Goal: Find specific page/section: Find specific page/section

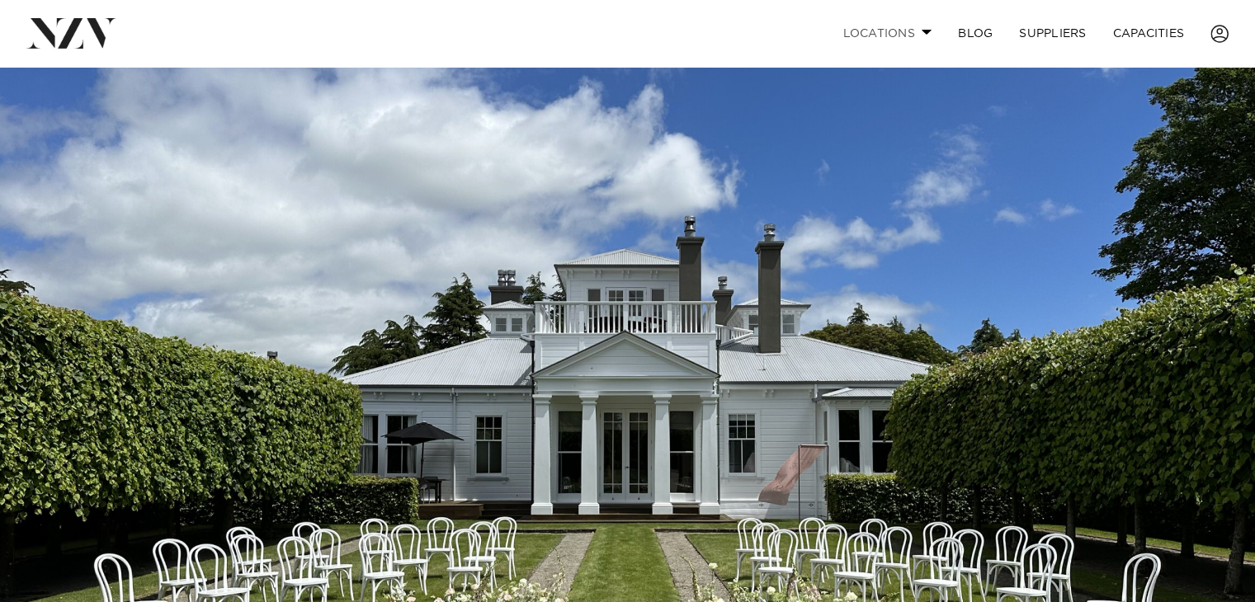
click at [922, 27] on link "Locations" at bounding box center [887, 33] width 116 height 35
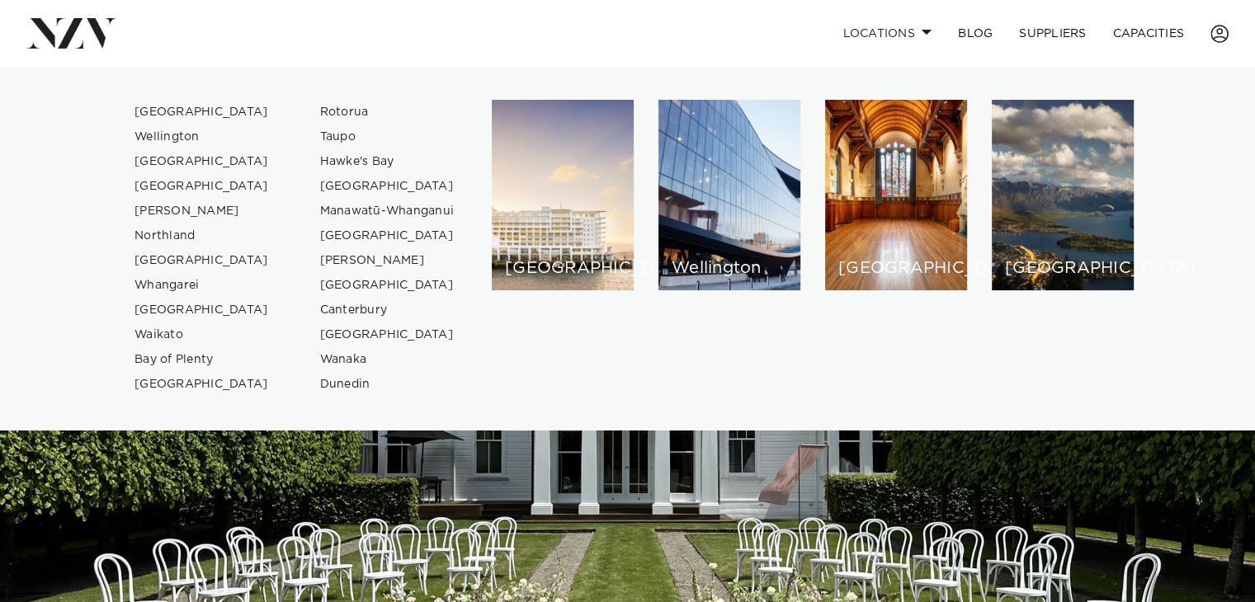
click at [163, 139] on link "Wellington" at bounding box center [201, 137] width 161 height 25
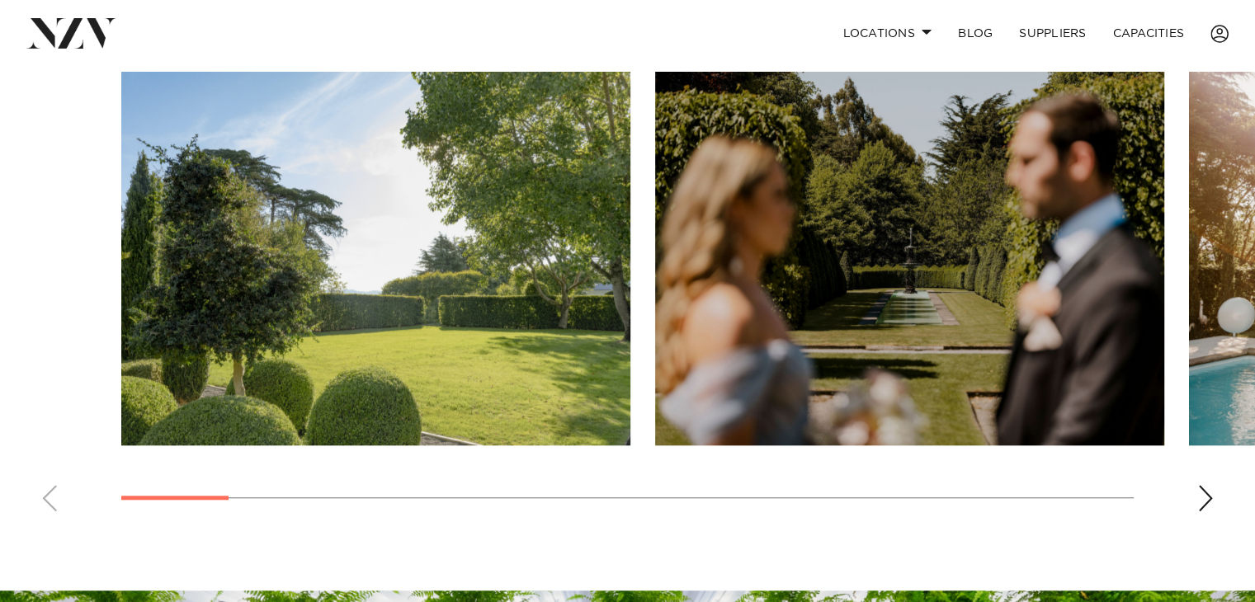
scroll to position [1225, 0]
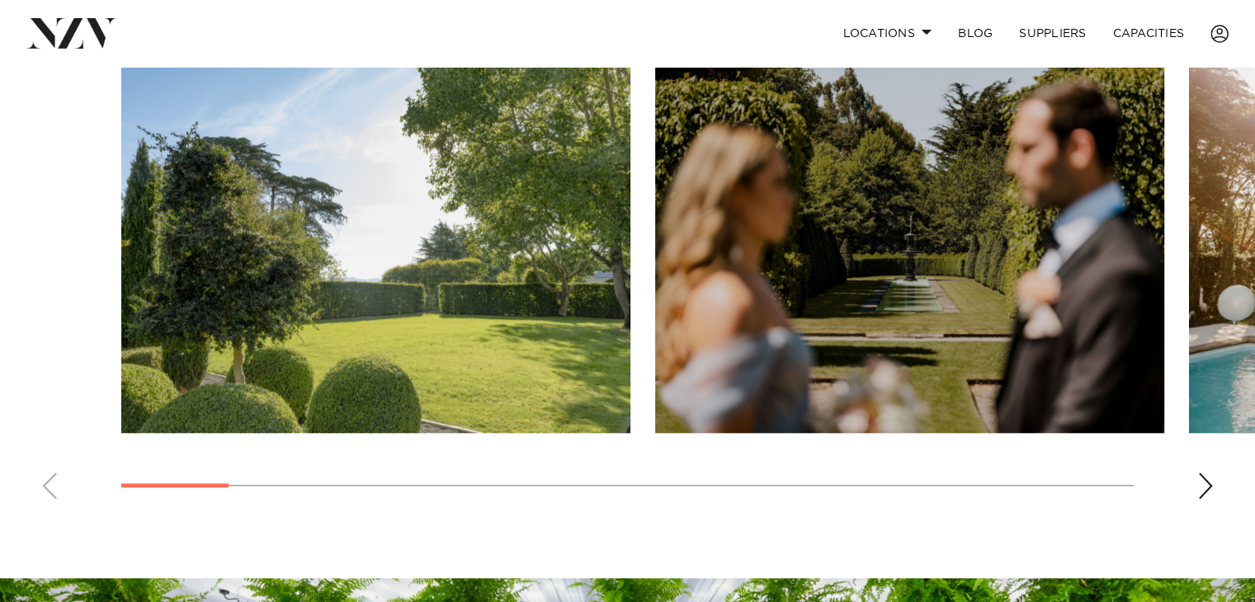
click at [1200, 480] on div "Next slide" at bounding box center [1205, 486] width 17 height 26
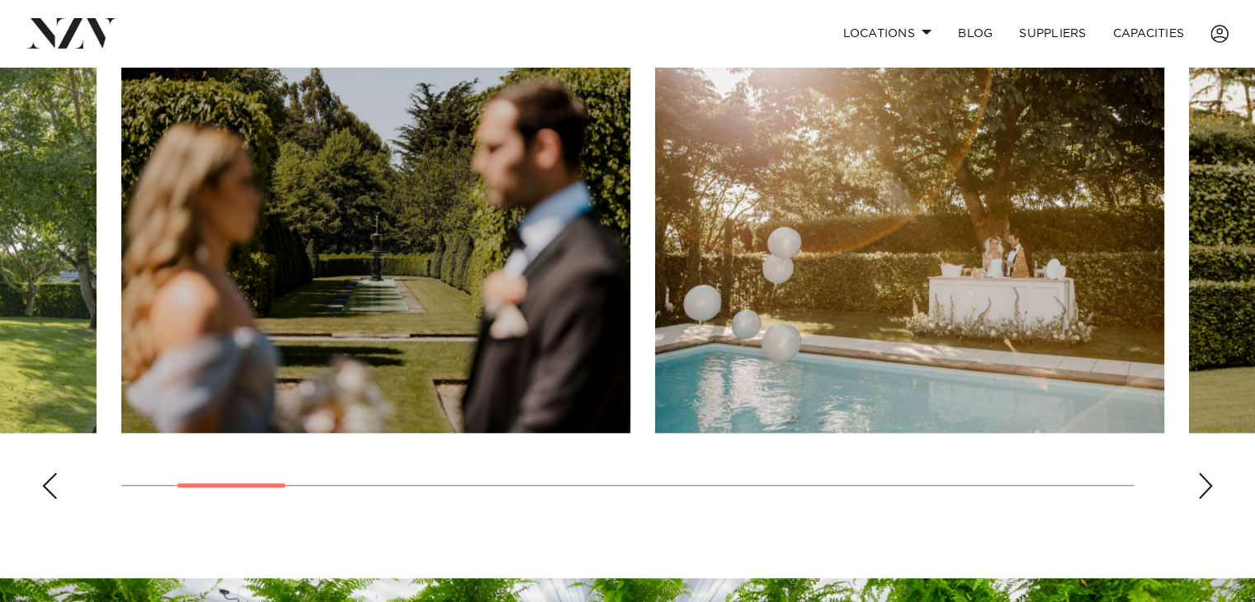
click at [1201, 480] on div "Next slide" at bounding box center [1205, 486] width 17 height 26
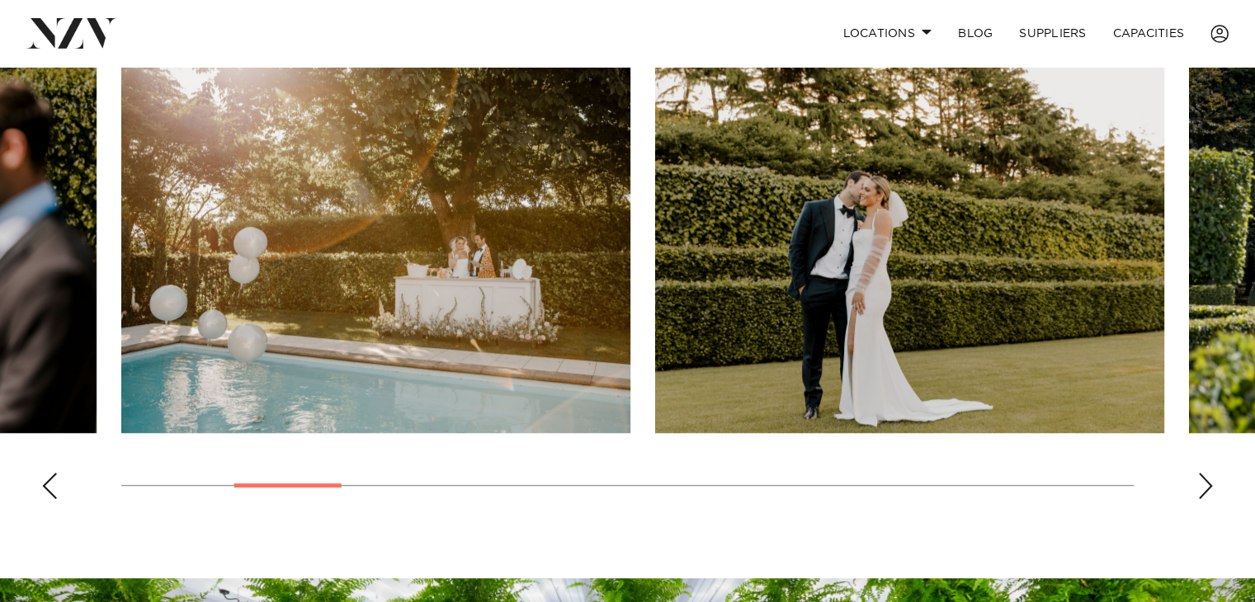
click at [1201, 480] on div "Next slide" at bounding box center [1205, 486] width 17 height 26
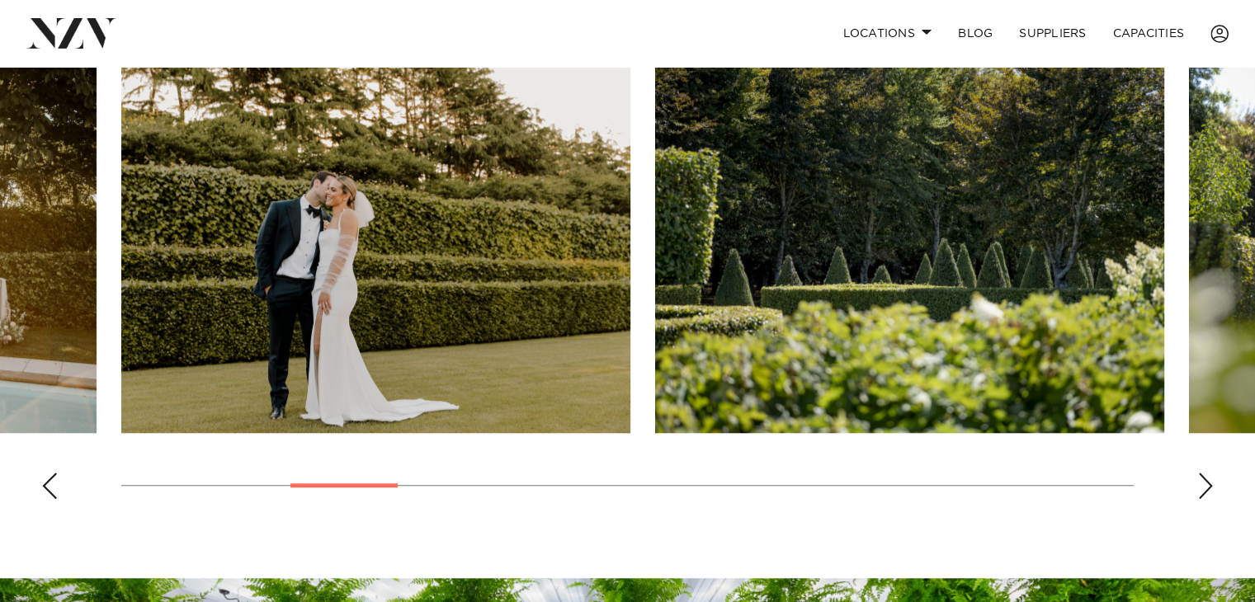
click at [1202, 479] on div "Next slide" at bounding box center [1205, 486] width 17 height 26
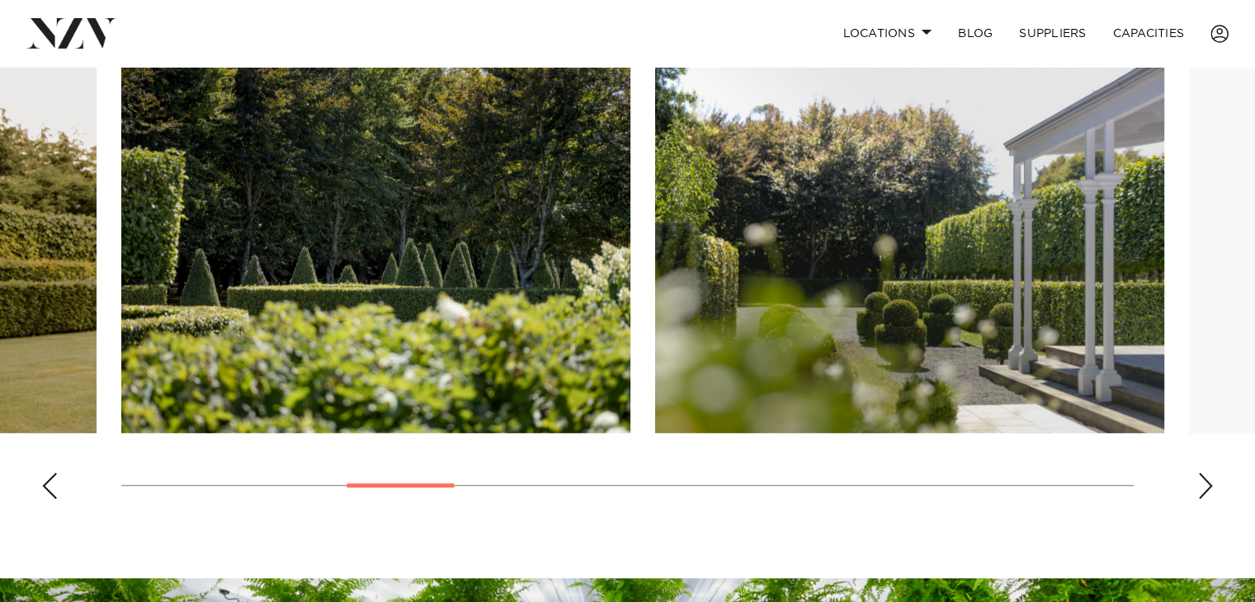
click at [1203, 476] on div "Next slide" at bounding box center [1205, 486] width 17 height 26
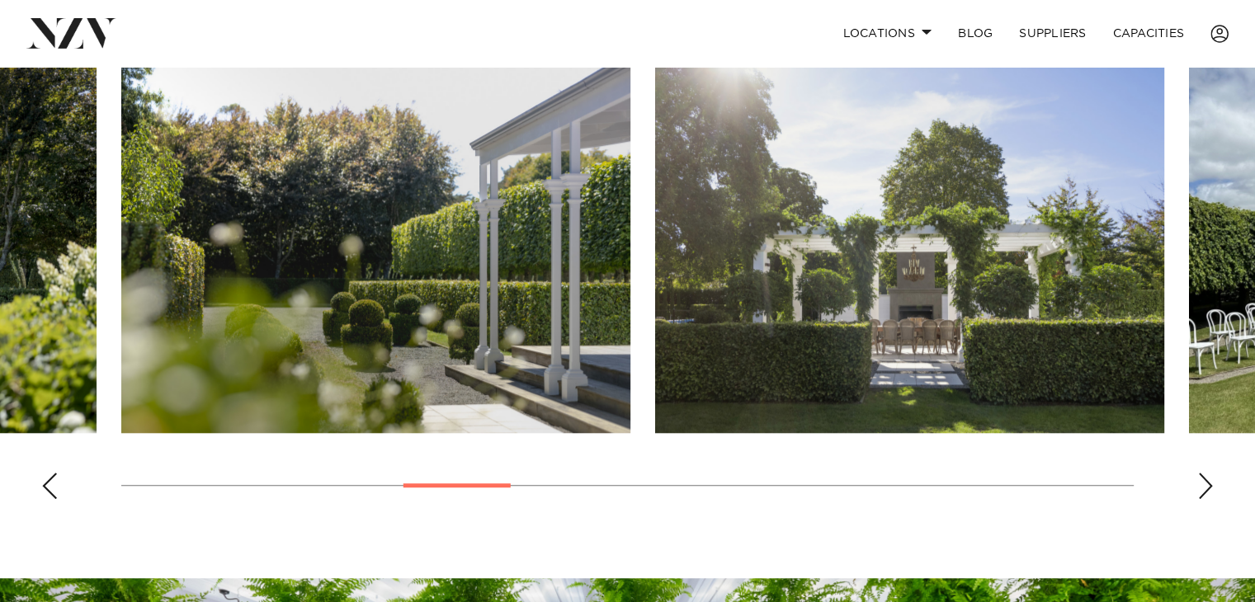
click at [1204, 473] on div "Next slide" at bounding box center [1205, 486] width 17 height 26
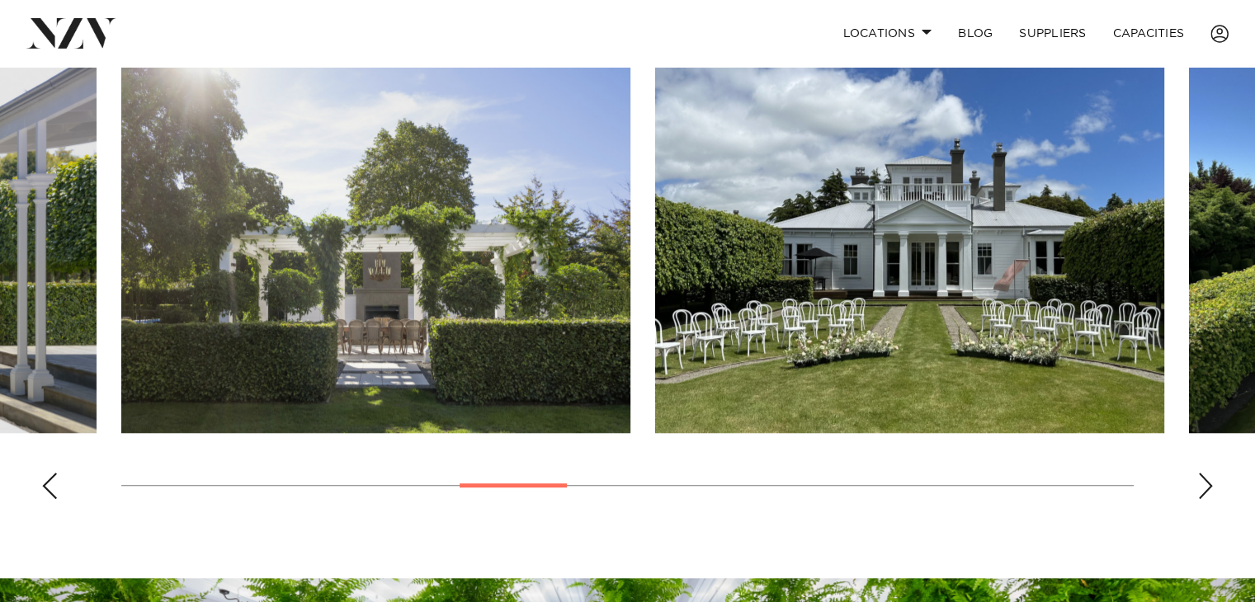
click at [1205, 473] on div "Next slide" at bounding box center [1205, 486] width 17 height 26
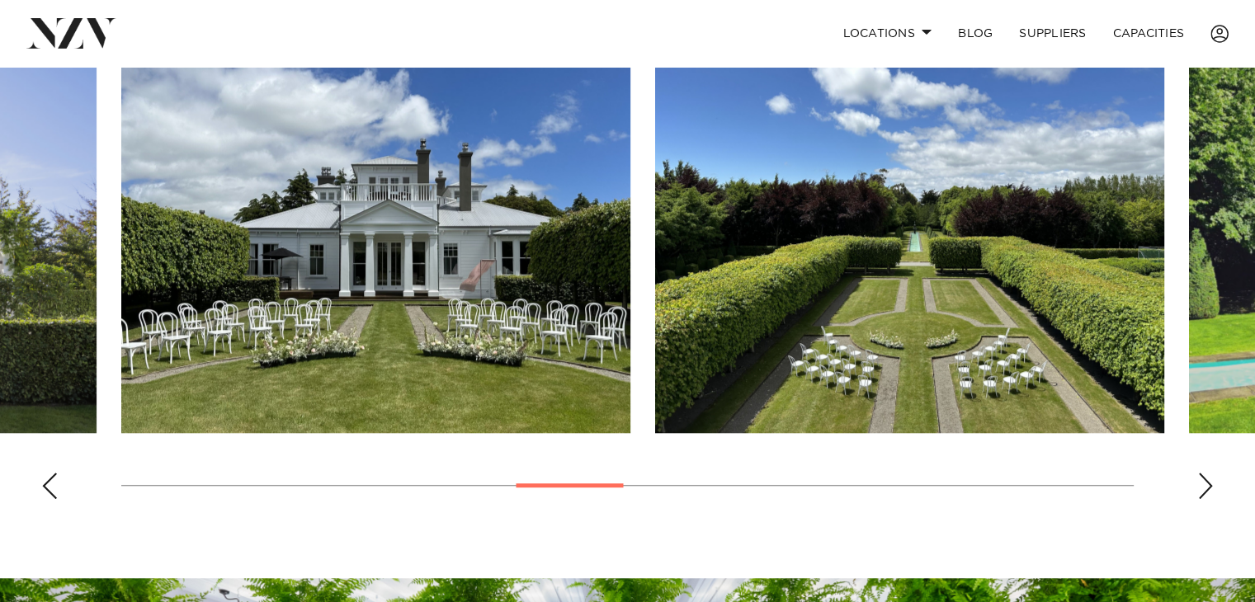
click at [1205, 473] on div "Next slide" at bounding box center [1205, 486] width 17 height 26
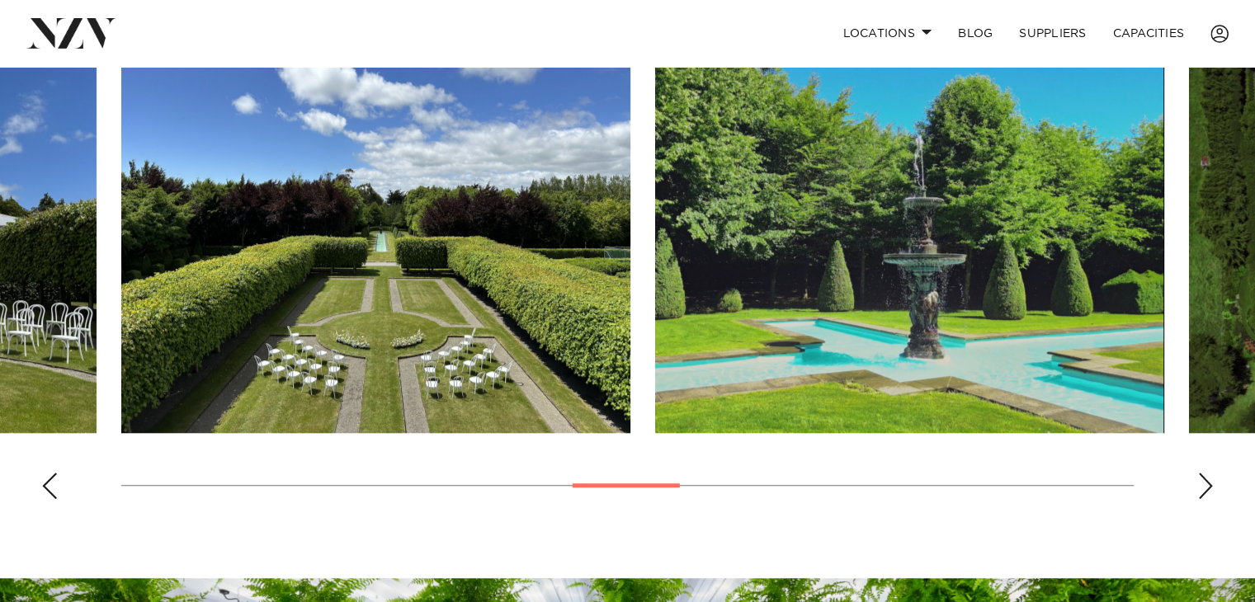
click at [1202, 475] on div "Next slide" at bounding box center [1205, 486] width 17 height 26
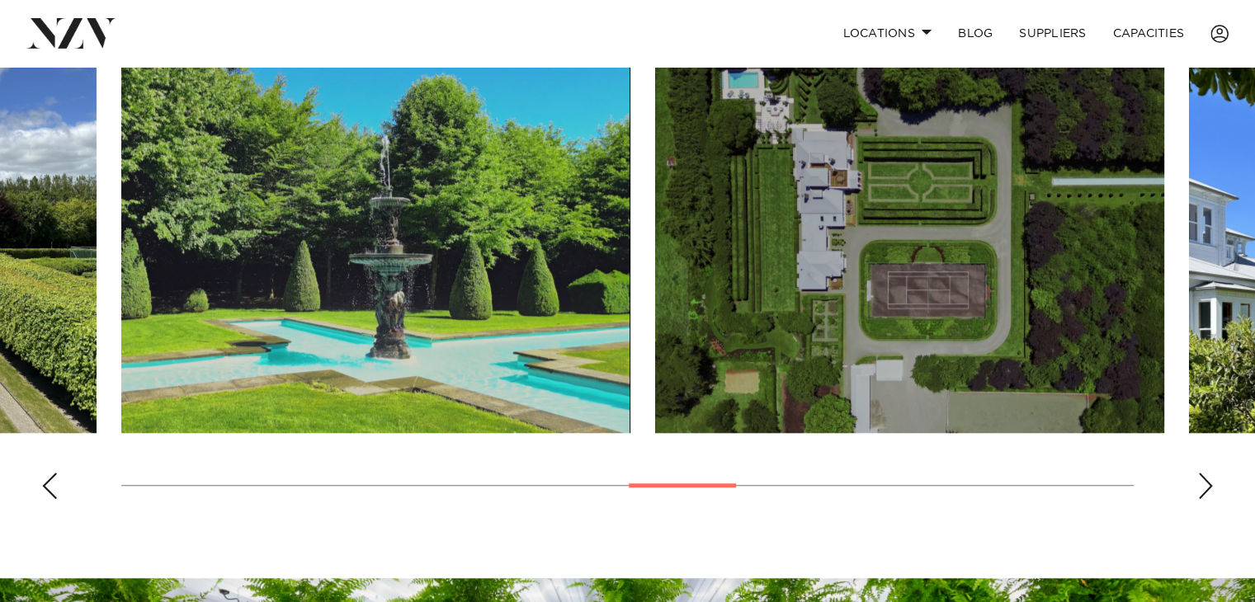
click at [1202, 473] on div "Next slide" at bounding box center [1205, 486] width 17 height 26
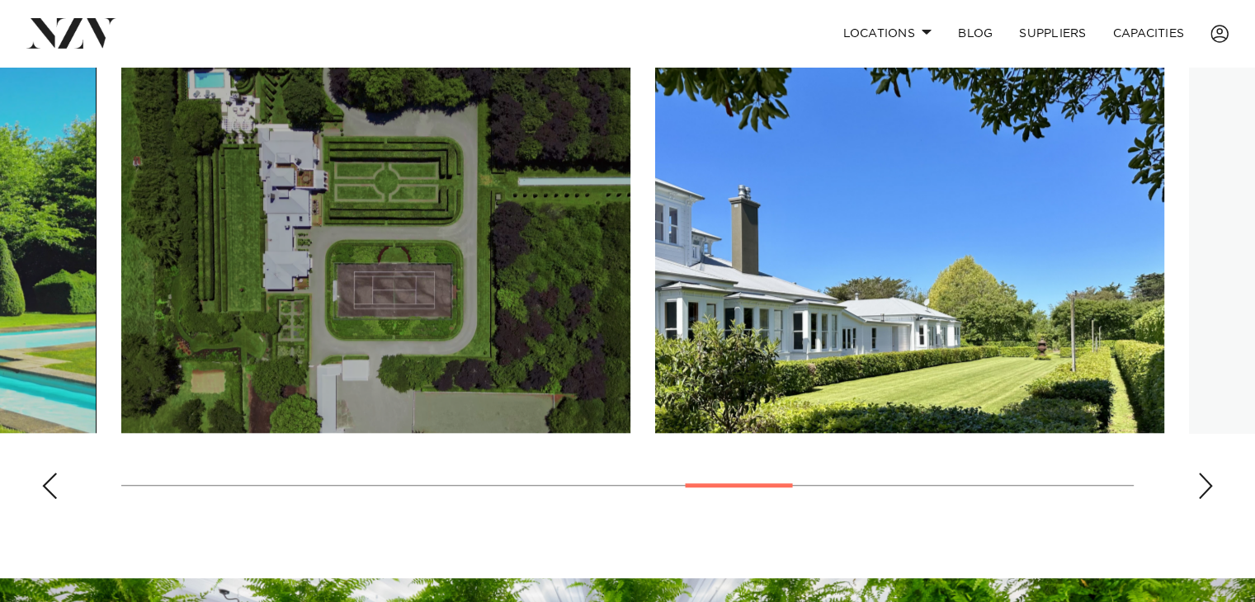
click at [1202, 473] on div "Next slide" at bounding box center [1205, 486] width 17 height 26
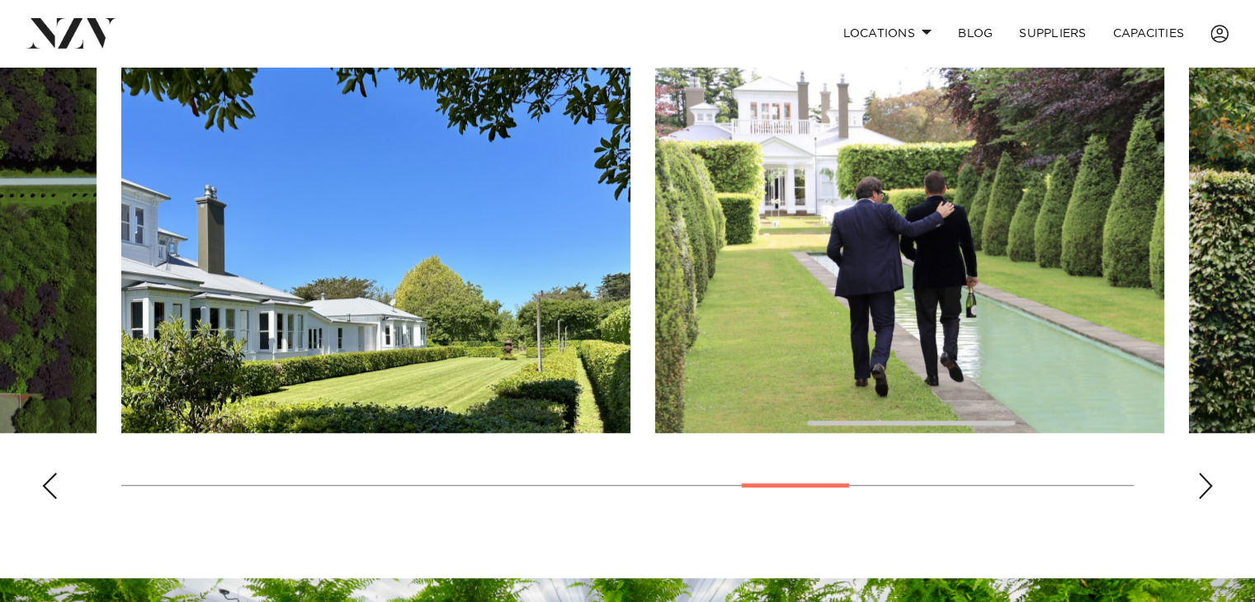
click at [1202, 473] on div "Next slide" at bounding box center [1205, 486] width 17 height 26
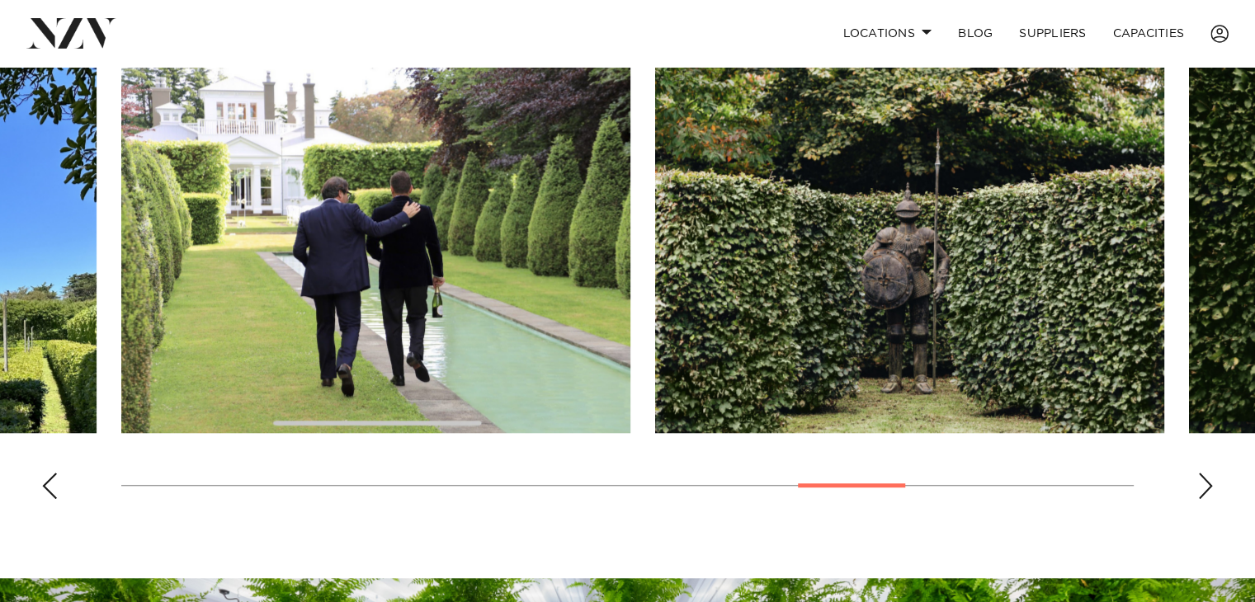
click at [1202, 473] on div "Next slide" at bounding box center [1205, 486] width 17 height 26
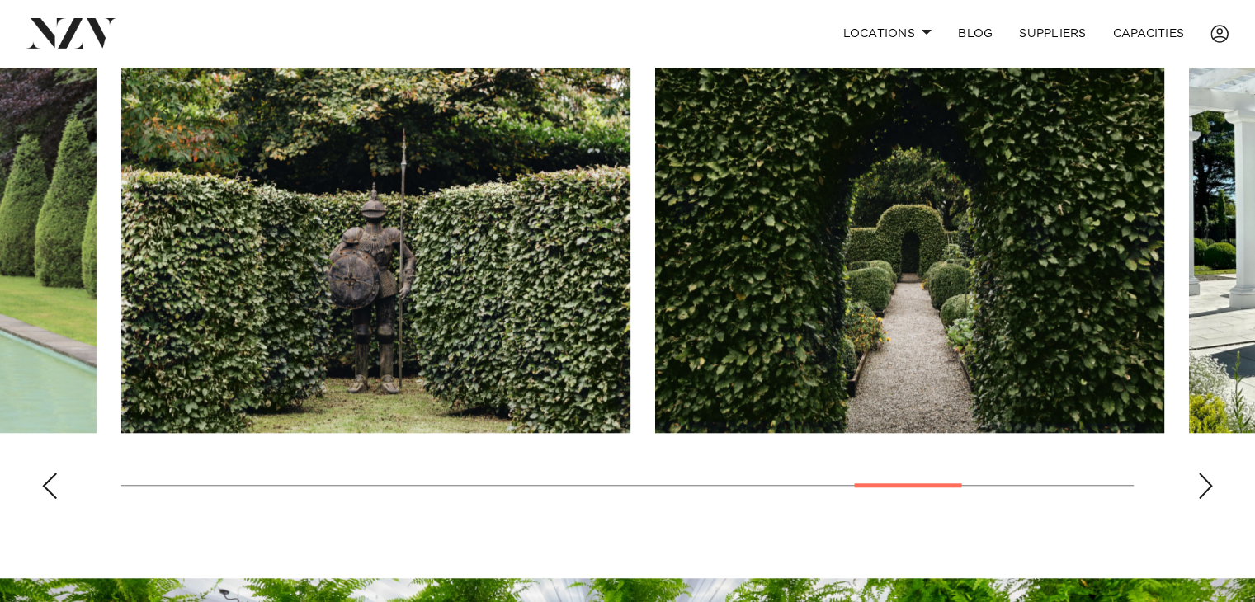
click at [1202, 473] on div "Next slide" at bounding box center [1205, 486] width 17 height 26
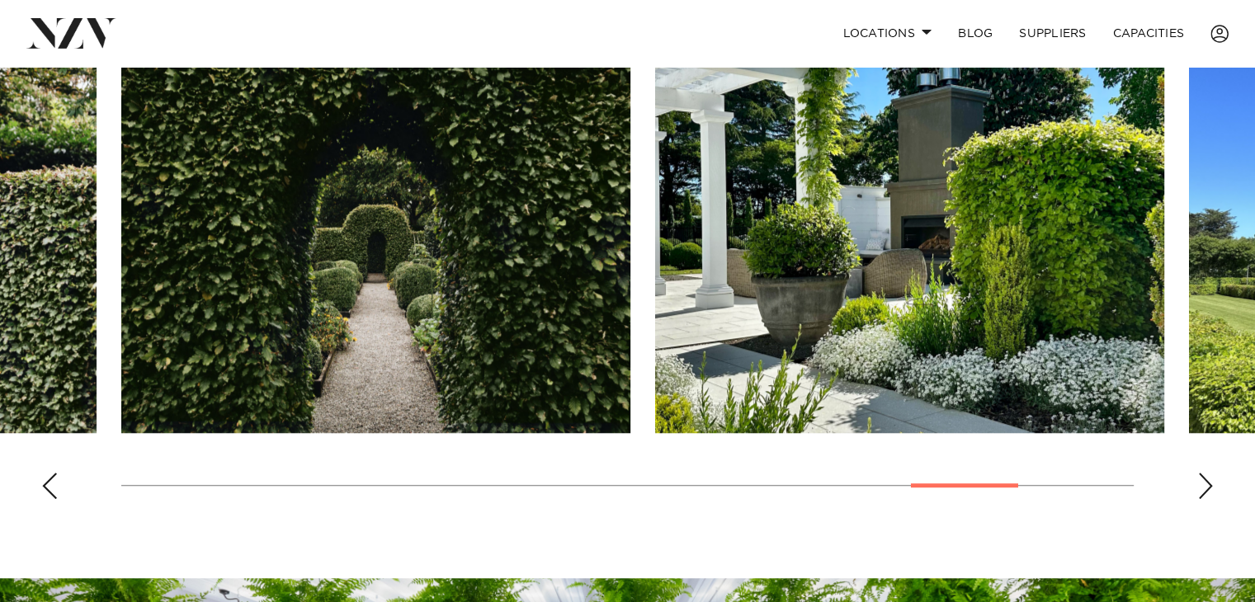
click at [1202, 473] on div "Next slide" at bounding box center [1205, 486] width 17 height 26
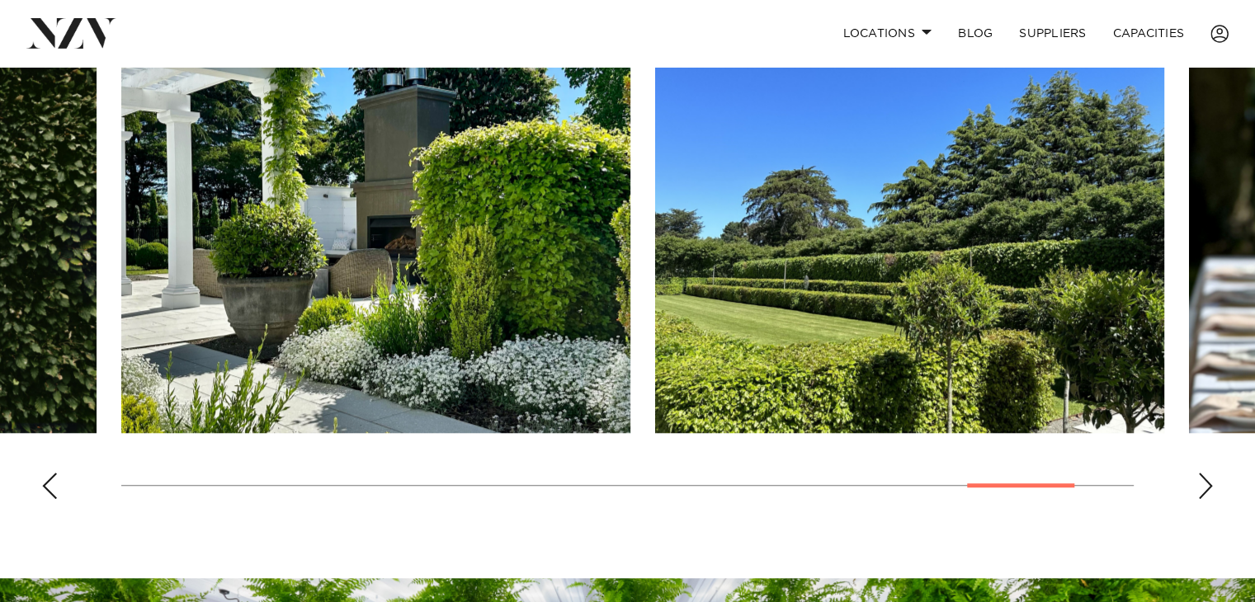
click at [1202, 473] on div "Next slide" at bounding box center [1205, 486] width 17 height 26
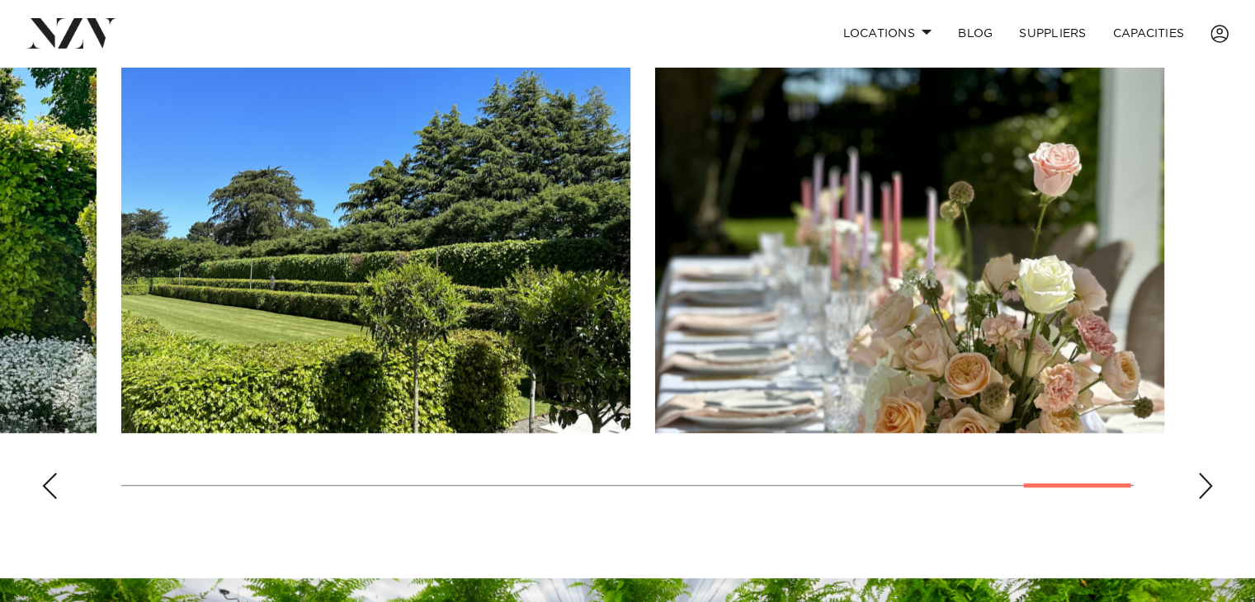
click at [1204, 468] on swiper-container at bounding box center [627, 285] width 1255 height 453
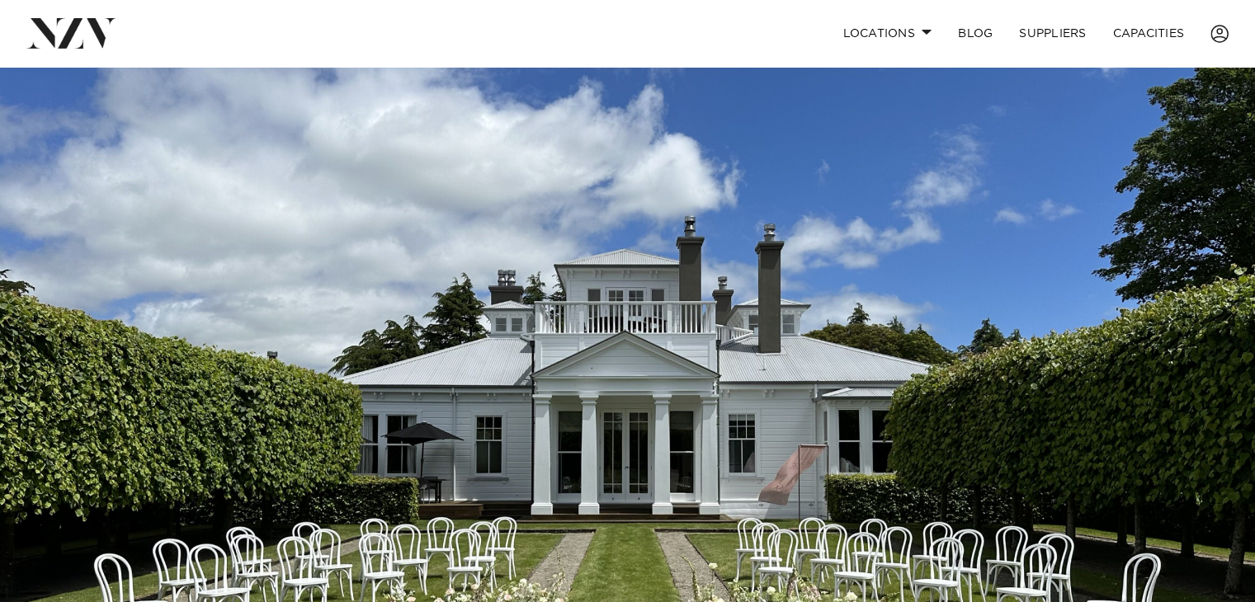
scroll to position [130, 0]
